Goal: Navigation & Orientation: Find specific page/section

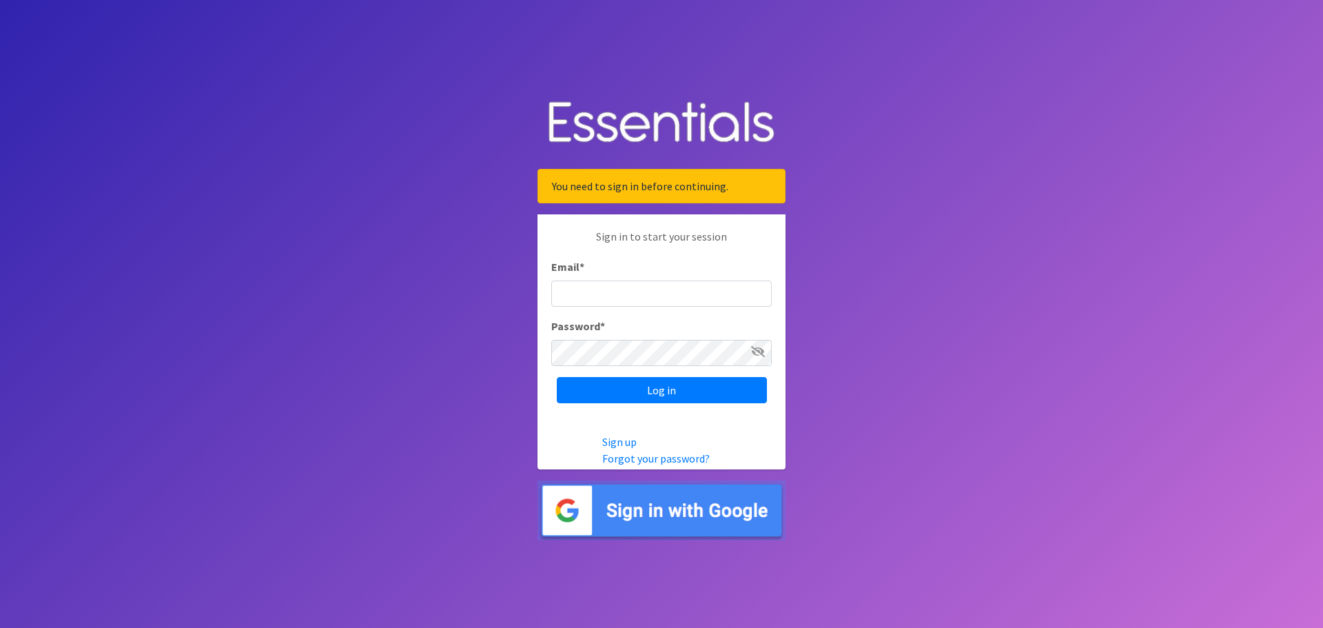
click at [584, 296] on input "Email *" at bounding box center [661, 293] width 221 height 26
type input "[PERSON_NAME][EMAIL_ADDRESS][PERSON_NAME][DOMAIN_NAME]"
click at [557, 377] on input "Log in" at bounding box center [662, 390] width 210 height 26
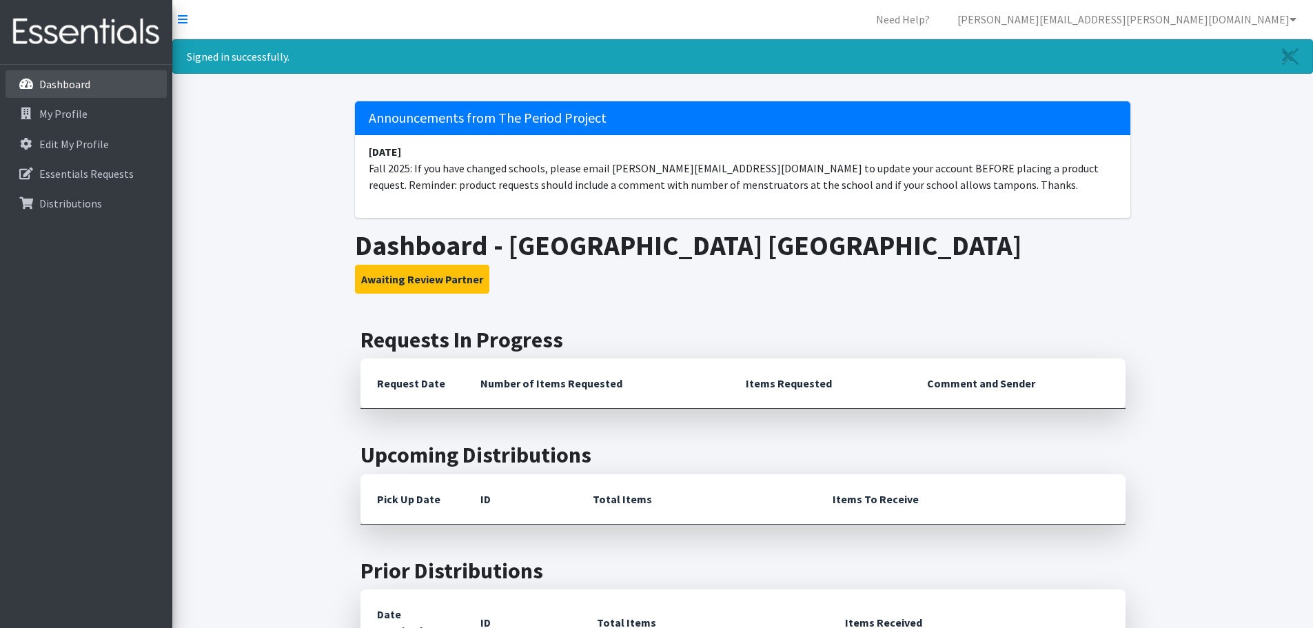
click at [69, 83] on p "Dashboard" at bounding box center [64, 84] width 51 height 14
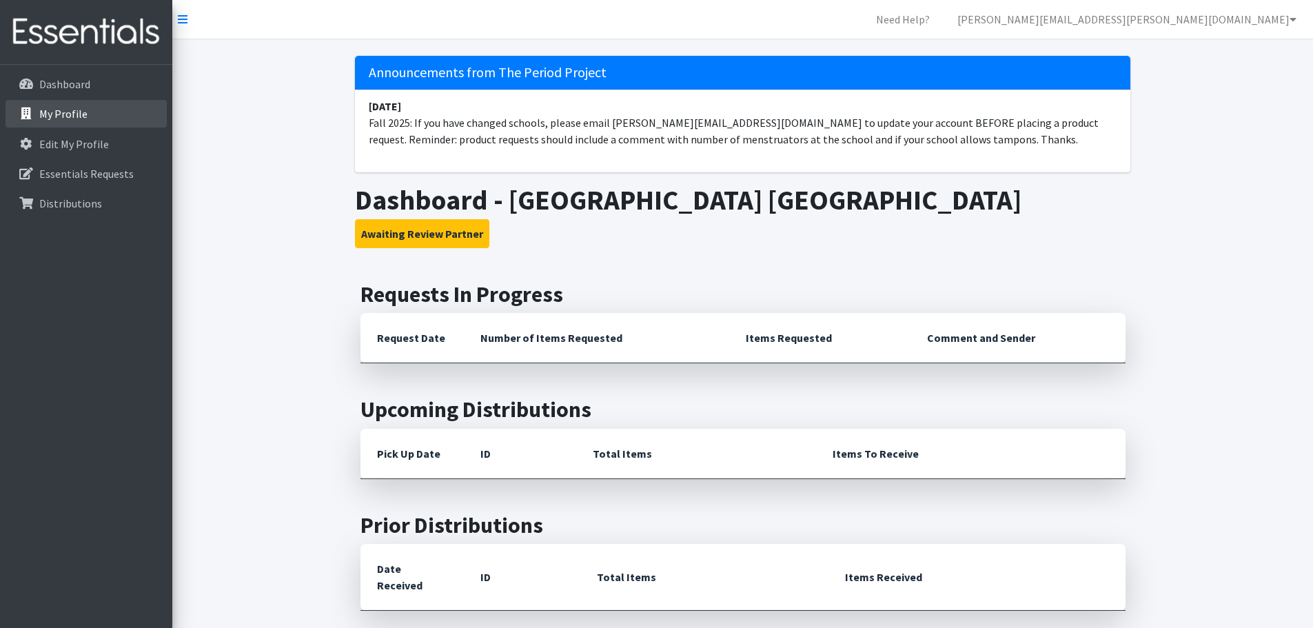
click at [59, 110] on p "My Profile" at bounding box center [63, 114] width 48 height 14
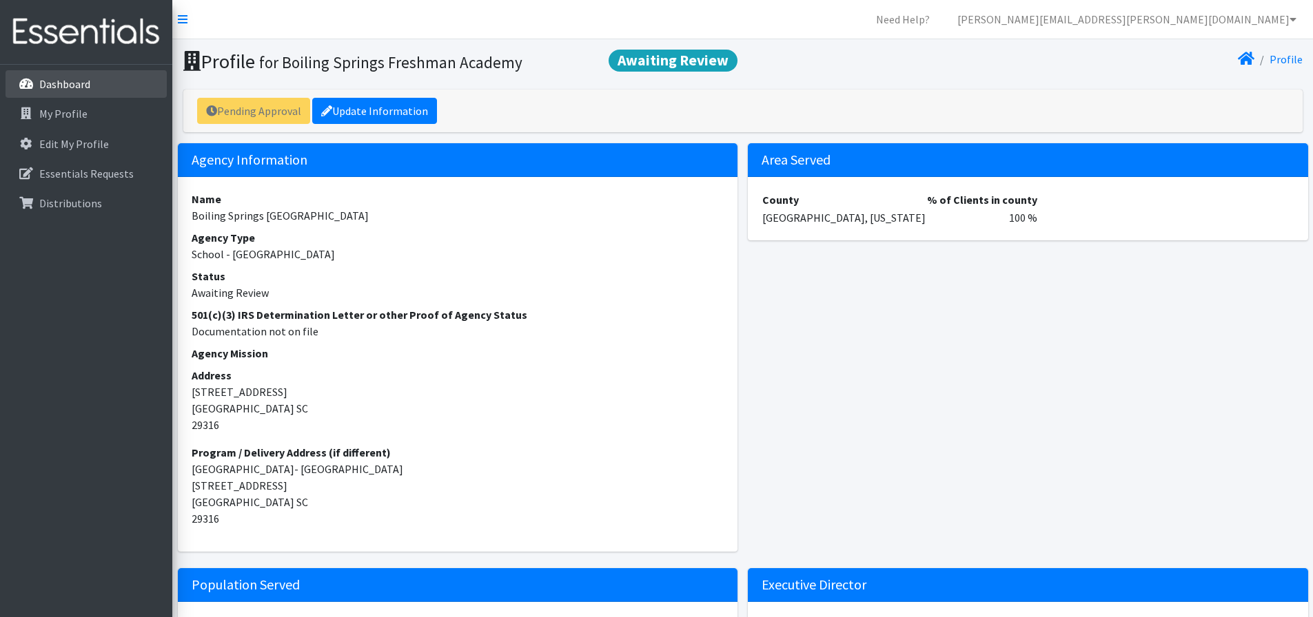
click at [56, 85] on p "Dashboard" at bounding box center [64, 84] width 51 height 14
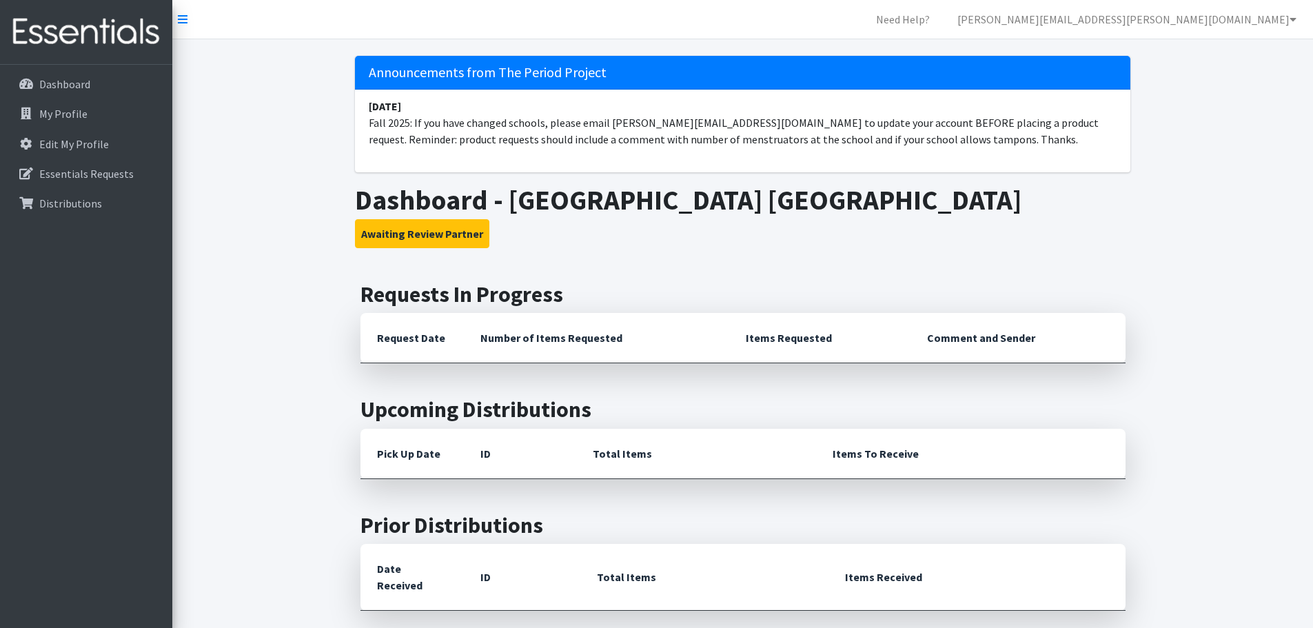
click at [976, 34] on nav "Need Help? [PERSON_NAME][EMAIL_ADDRESS][PERSON_NAME][DOMAIN_NAME] Organization …" at bounding box center [742, 19] width 1140 height 39
click at [68, 170] on p "Essentials Requests" at bounding box center [86, 174] width 94 height 14
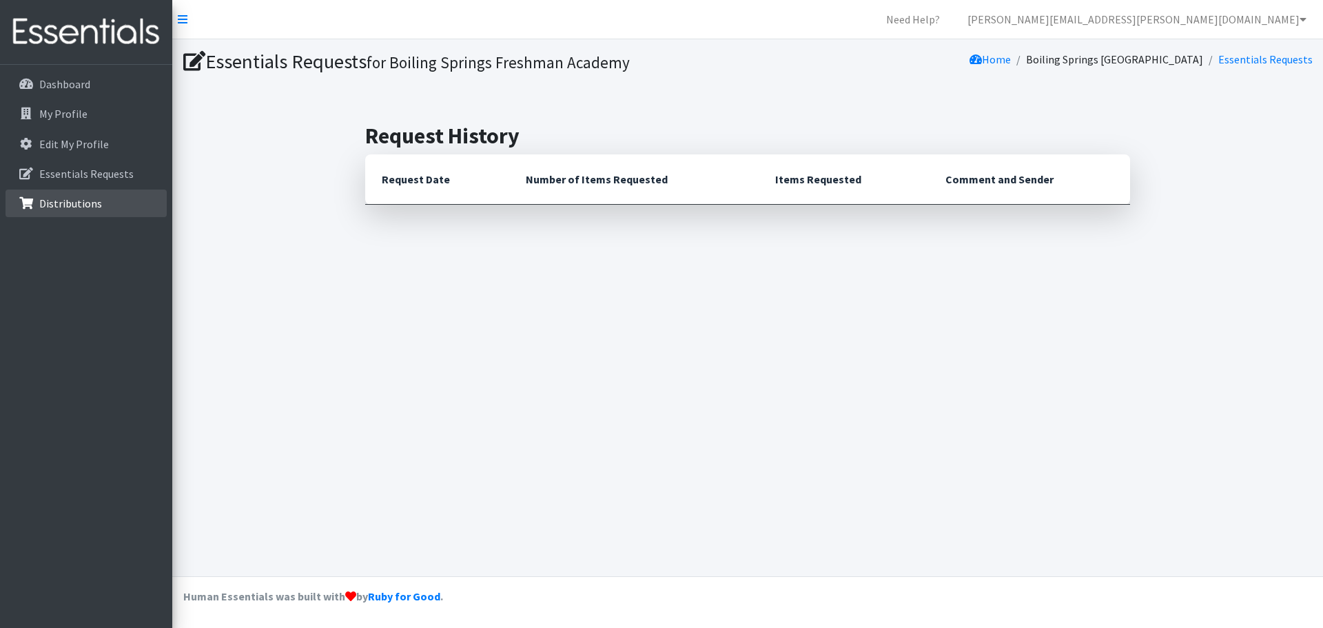
click at [78, 202] on p "Distributions" at bounding box center [70, 203] width 63 height 14
